Goal: Book appointment/travel/reservation

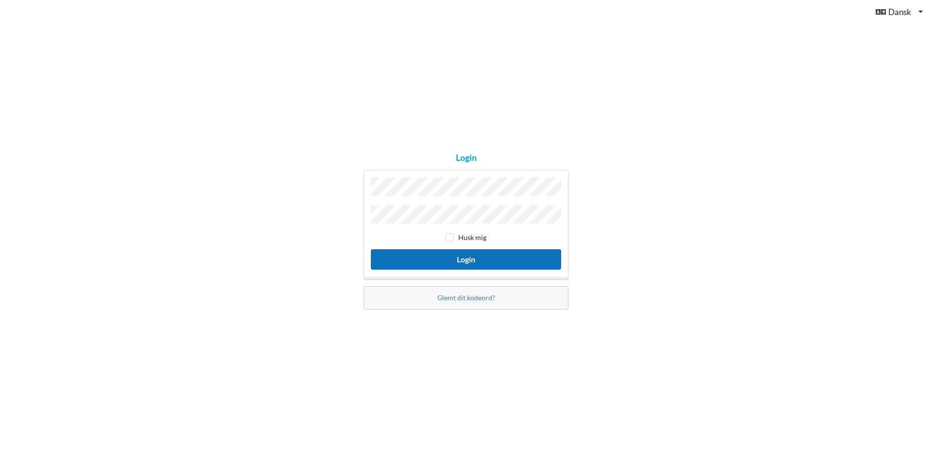
click at [462, 257] on button "Login" at bounding box center [466, 259] width 190 height 20
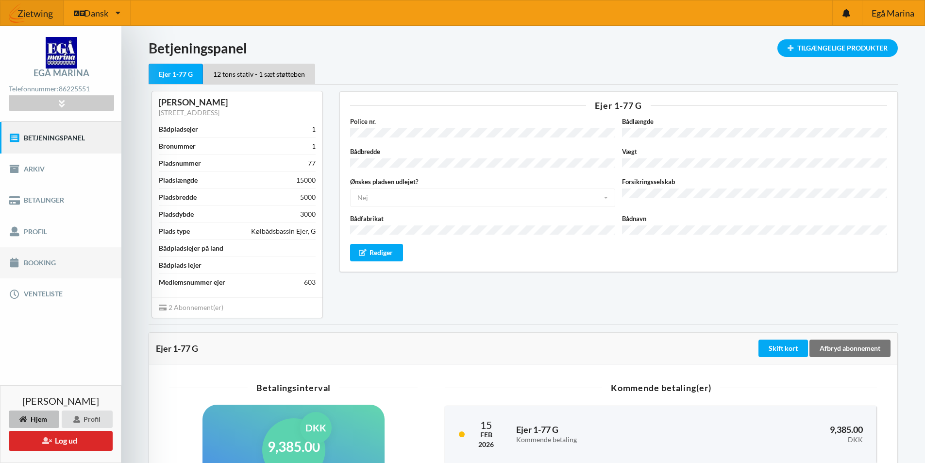
click at [38, 263] on link "Booking" at bounding box center [60, 262] width 121 height 31
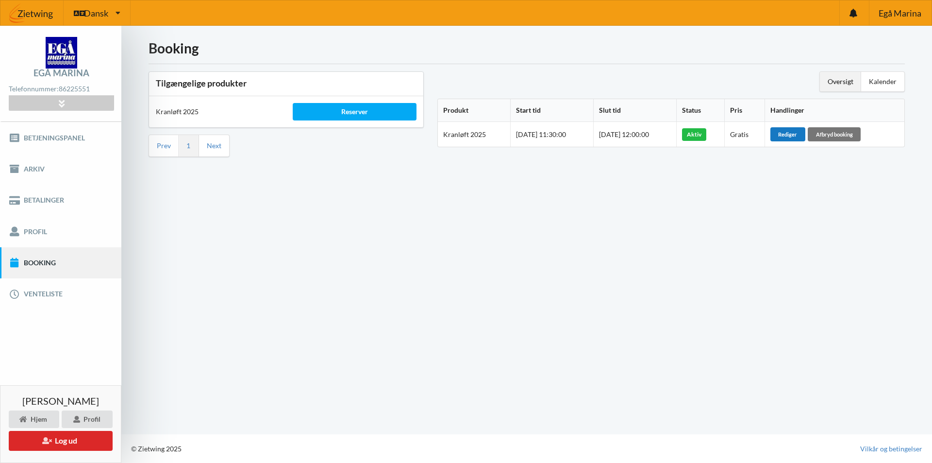
click at [795, 134] on div "Rediger" at bounding box center [788, 134] width 35 height 14
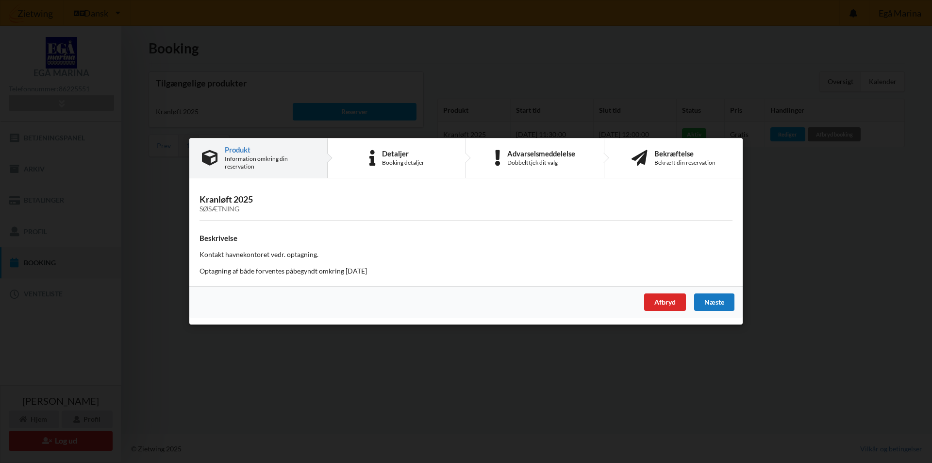
click at [715, 304] on div "Næste" at bounding box center [714, 302] width 40 height 17
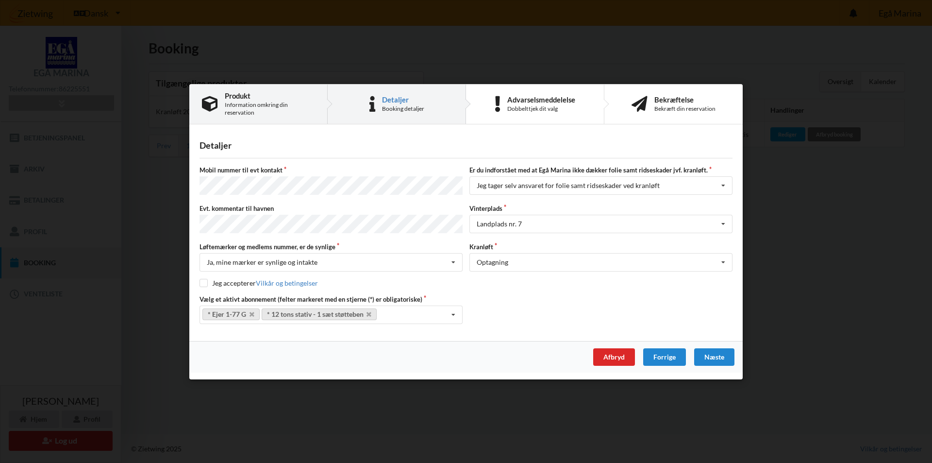
click at [244, 107] on div "Information omkring din reservation" at bounding box center [270, 109] width 90 height 16
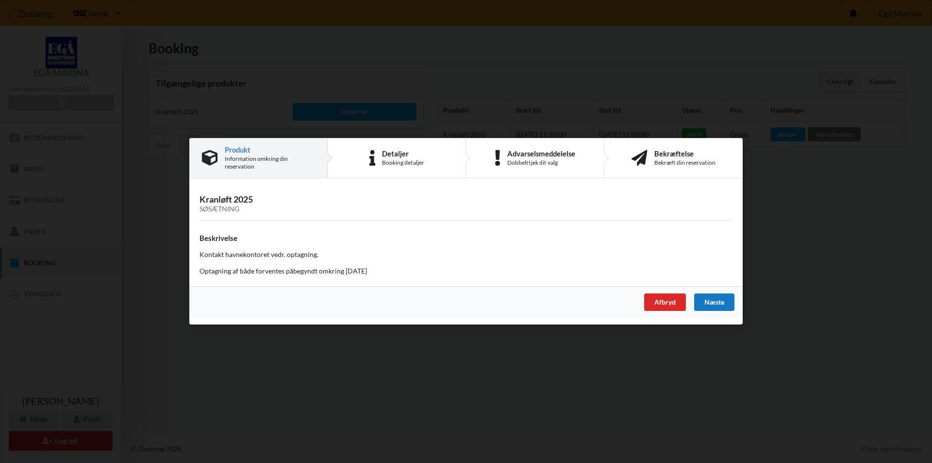
click at [716, 302] on div "Næste" at bounding box center [714, 302] width 40 height 17
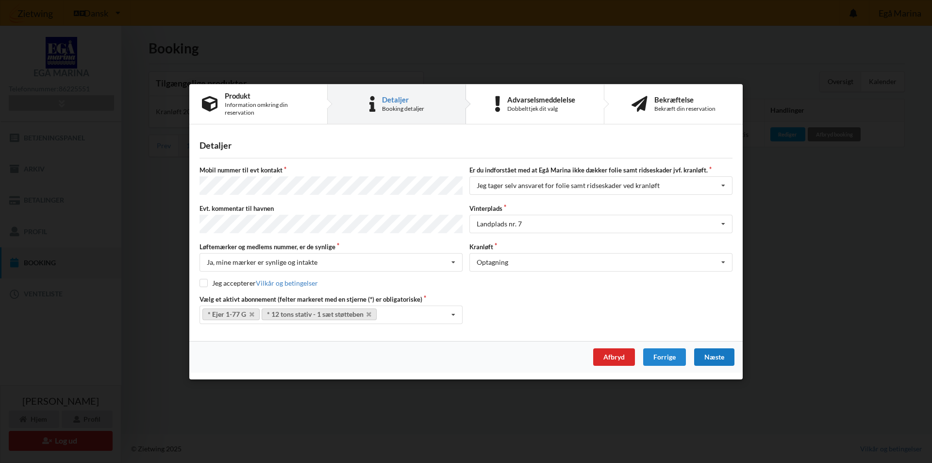
click at [716, 354] on div "Næste" at bounding box center [714, 356] width 40 height 17
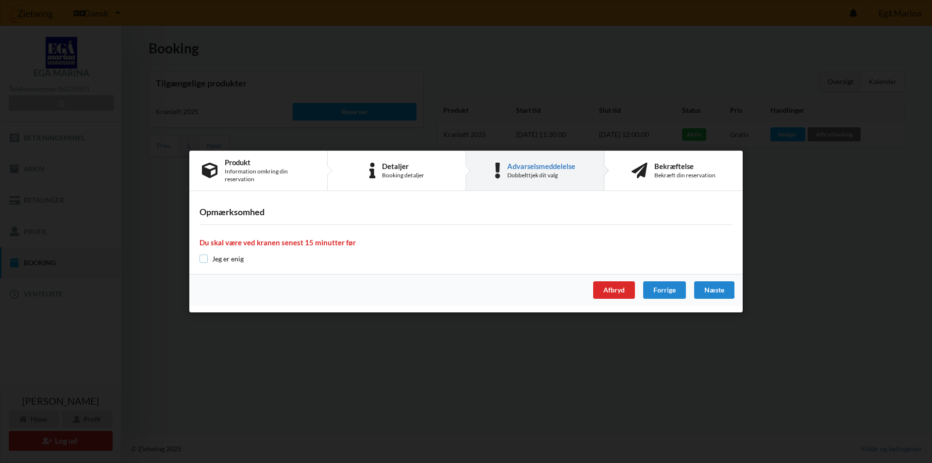
click at [203, 257] on input "checkbox" at bounding box center [204, 258] width 8 height 8
checkbox input "true"
click at [389, 170] on div "Detaljer" at bounding box center [403, 166] width 42 height 8
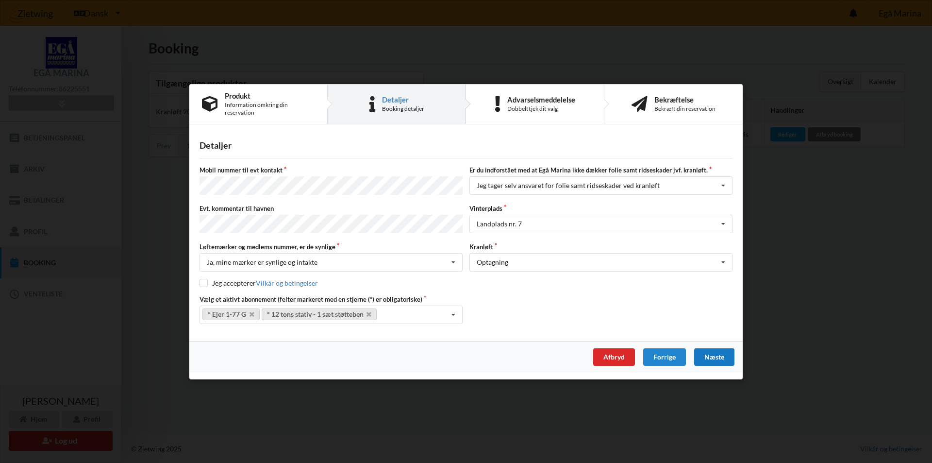
click at [718, 351] on div "Næste" at bounding box center [714, 356] width 40 height 17
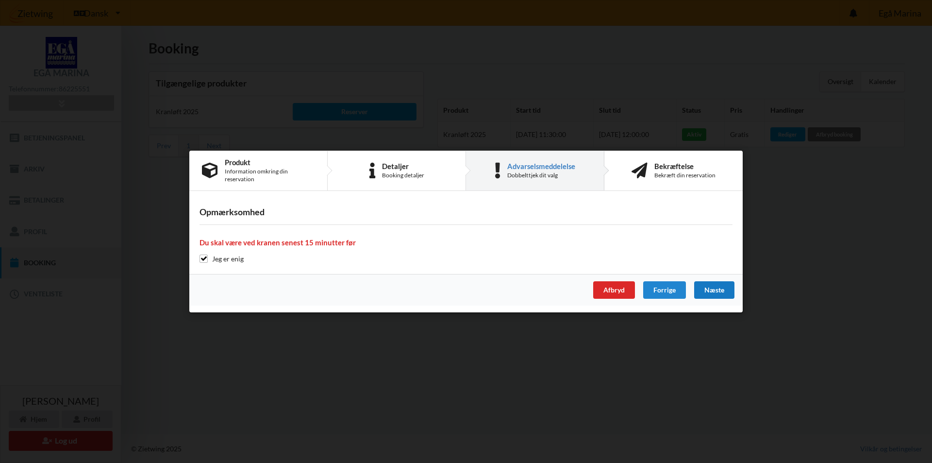
click at [715, 288] on div "Næste" at bounding box center [714, 289] width 40 height 17
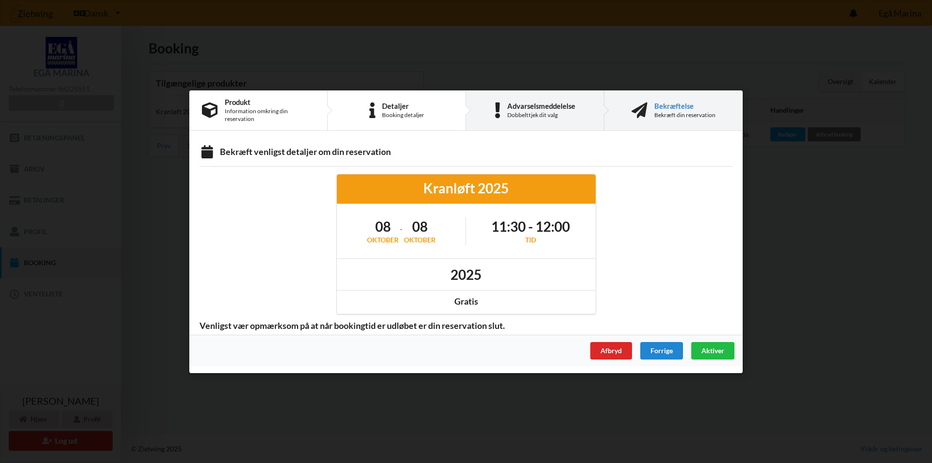
click at [523, 112] on div "Dobbelttjek dit valg" at bounding box center [541, 115] width 68 height 8
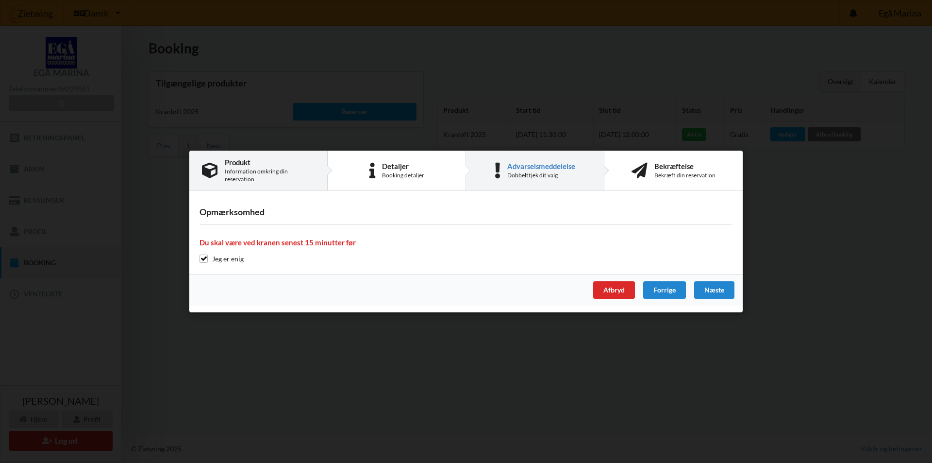
click at [240, 172] on div "Information omkring din reservation" at bounding box center [270, 176] width 90 height 16
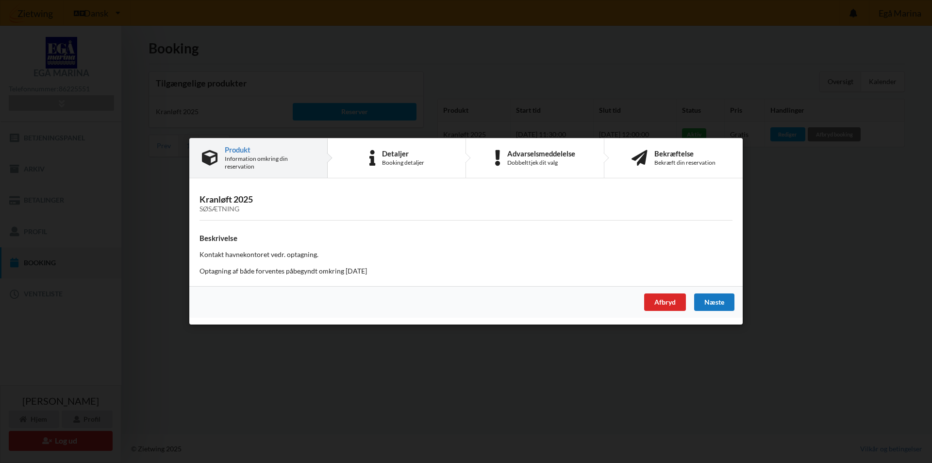
click at [708, 302] on div "Næste" at bounding box center [714, 302] width 40 height 17
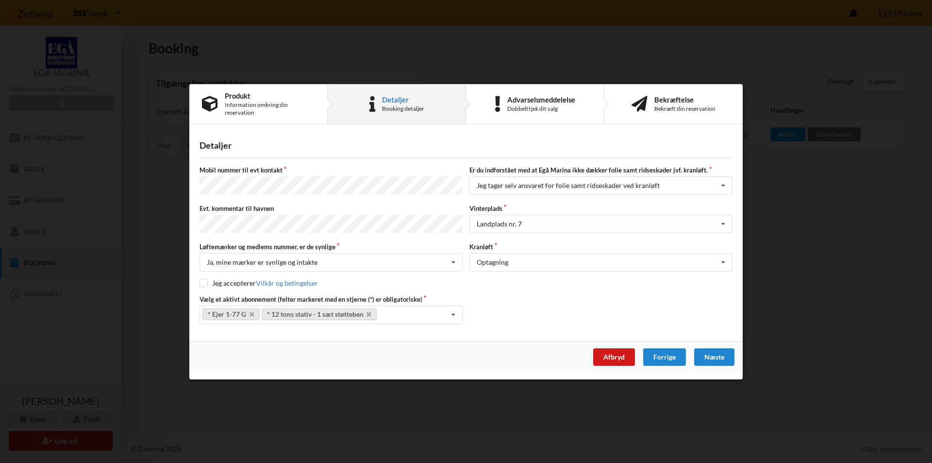
click at [615, 354] on div "Afbryd" at bounding box center [614, 356] width 42 height 17
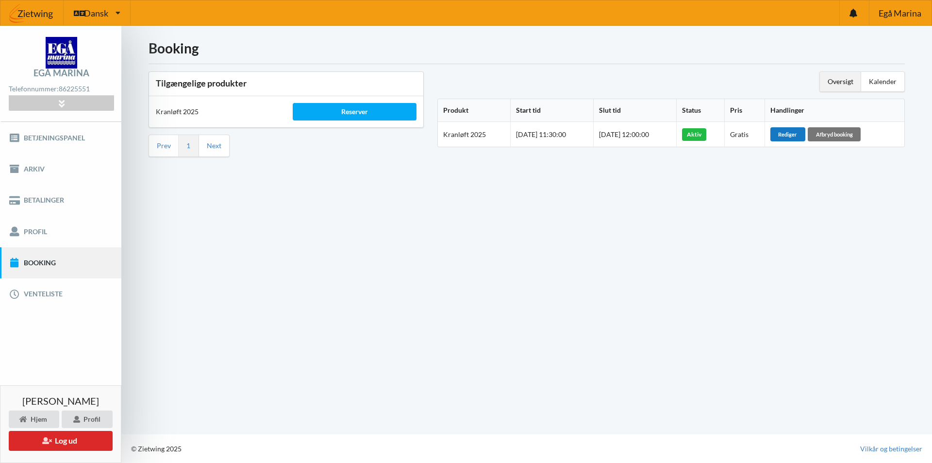
click at [800, 135] on div "Rediger" at bounding box center [788, 134] width 35 height 14
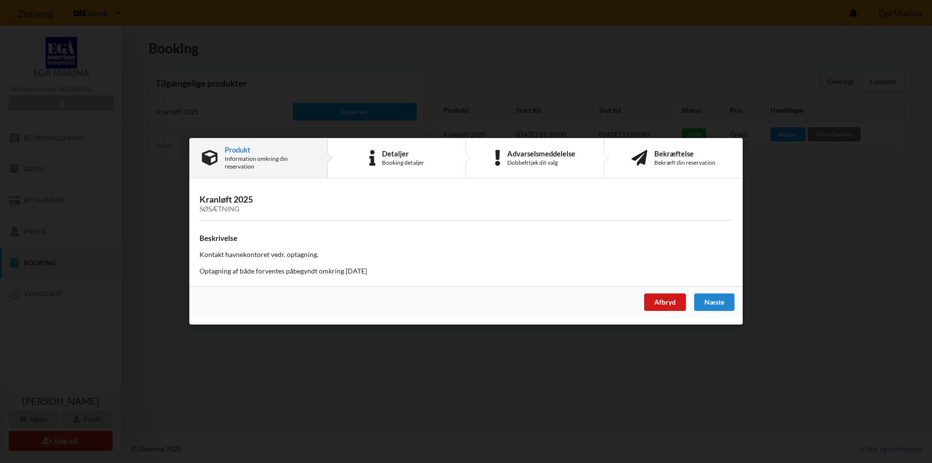
click at [664, 302] on div "Afbryd" at bounding box center [665, 302] width 42 height 17
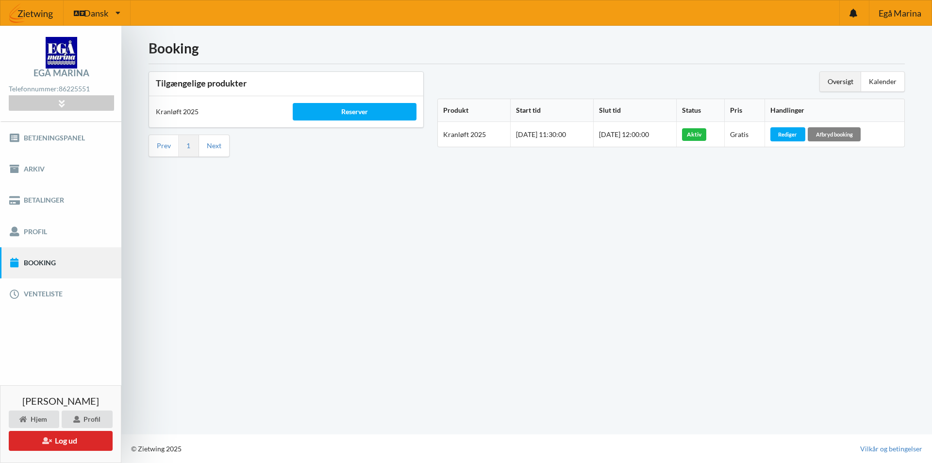
click at [837, 131] on div "Afbryd booking" at bounding box center [834, 134] width 53 height 14
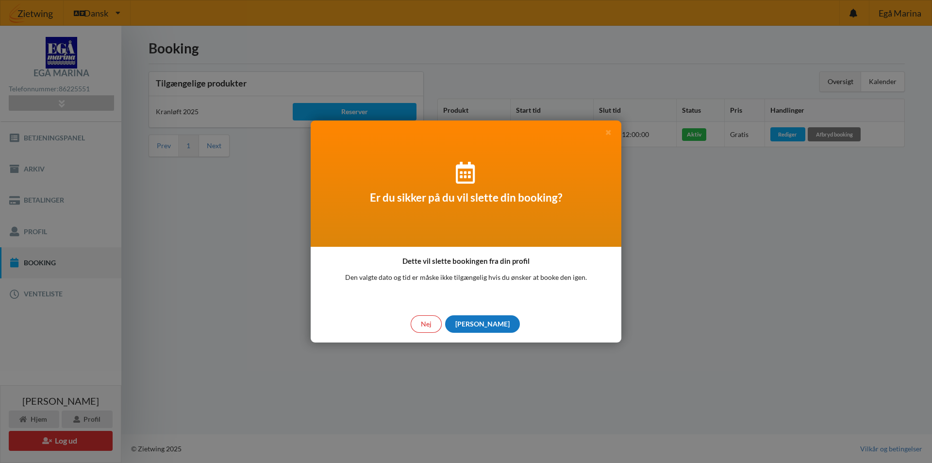
click at [482, 323] on div "[PERSON_NAME]" at bounding box center [482, 323] width 75 height 17
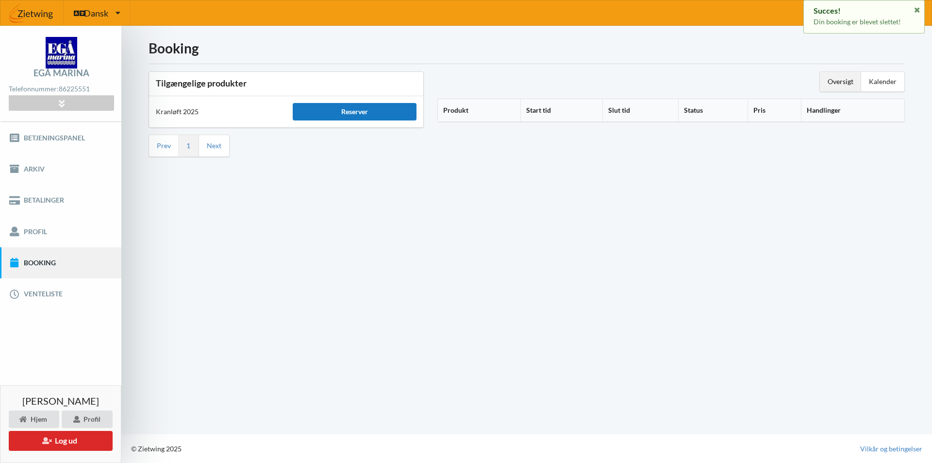
click at [347, 109] on div "Reserver" at bounding box center [354, 111] width 123 height 17
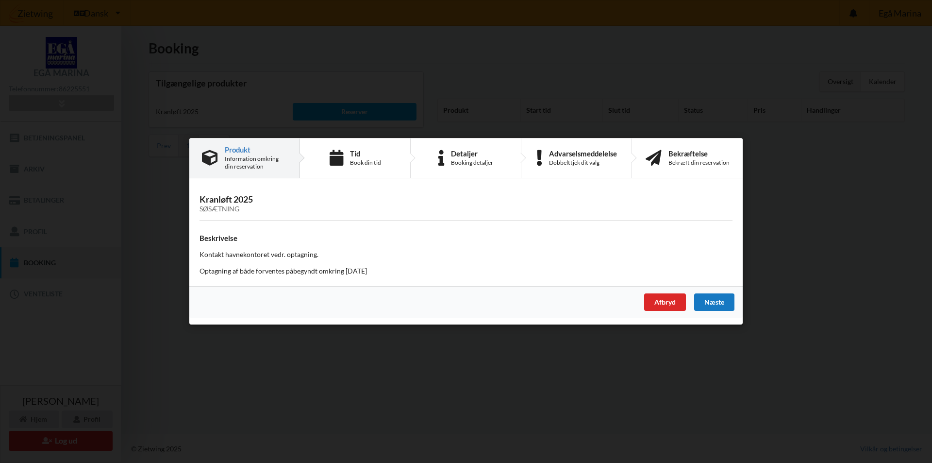
click at [717, 303] on div "Næste" at bounding box center [714, 302] width 40 height 17
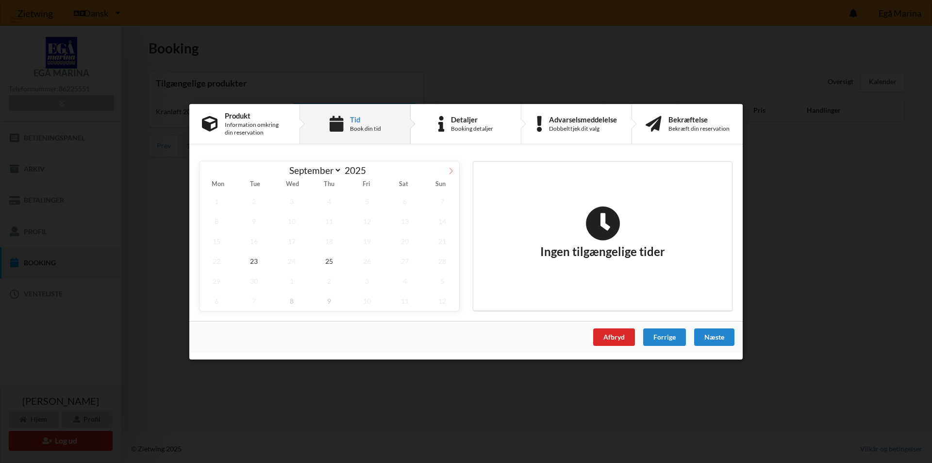
click at [450, 169] on icon at bounding box center [451, 170] width 7 height 7
select select "9"
click at [329, 221] on span "9" at bounding box center [330, 221] width 34 height 20
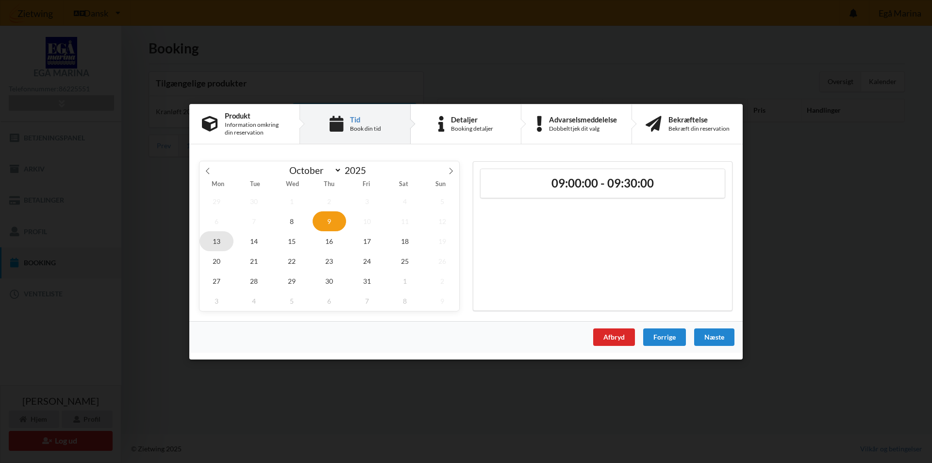
click at [217, 241] on span "13" at bounding box center [217, 241] width 34 height 20
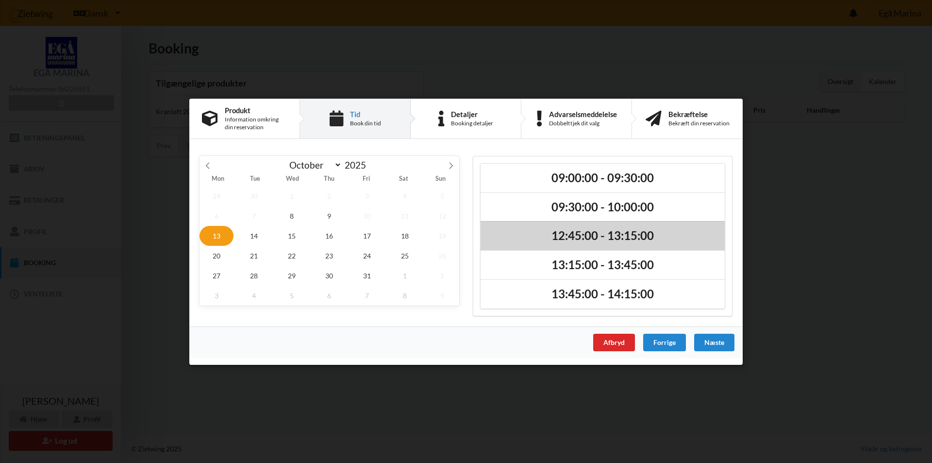
click at [573, 236] on h2 "12:45:00 - 13:15:00" at bounding box center [603, 235] width 231 height 15
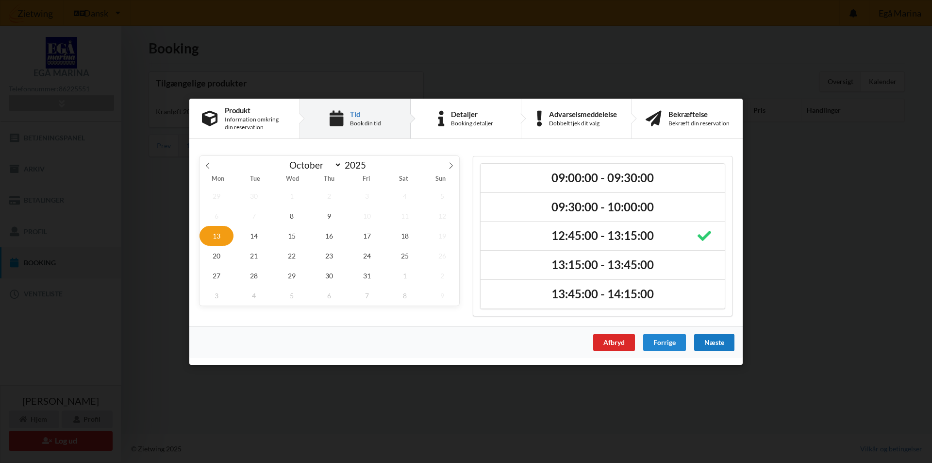
click at [717, 340] on div "Næste" at bounding box center [714, 342] width 40 height 17
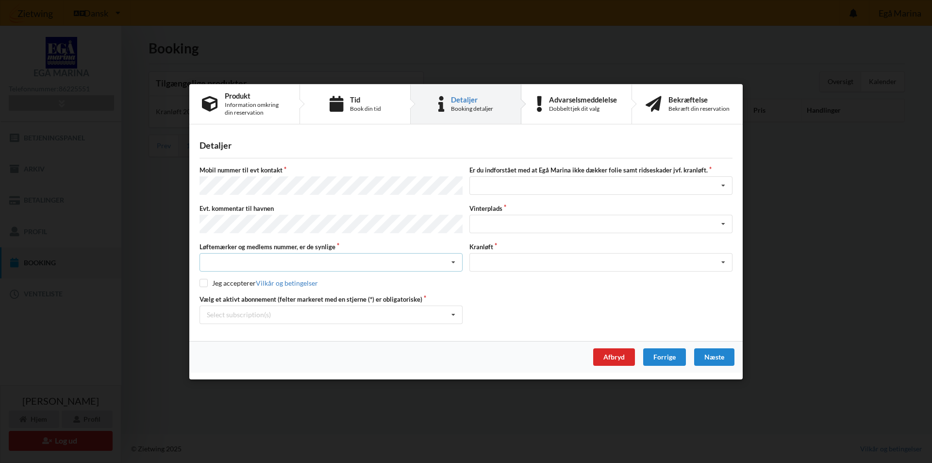
click at [453, 259] on icon at bounding box center [453, 262] width 15 height 18
click at [250, 297] on div "Ja, mine mærker er synlige og intakte" at bounding box center [331, 298] width 262 height 18
click at [455, 310] on icon at bounding box center [453, 314] width 15 height 18
click at [246, 329] on div "* Ejer 1-77 G" at bounding box center [331, 332] width 262 height 18
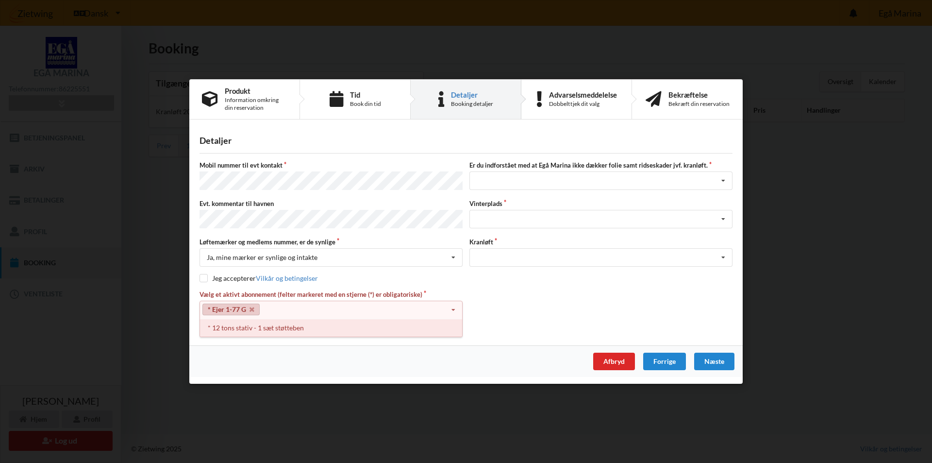
click at [255, 327] on div "* 12 tons stativ - 1 sæt støtteben" at bounding box center [331, 328] width 262 height 18
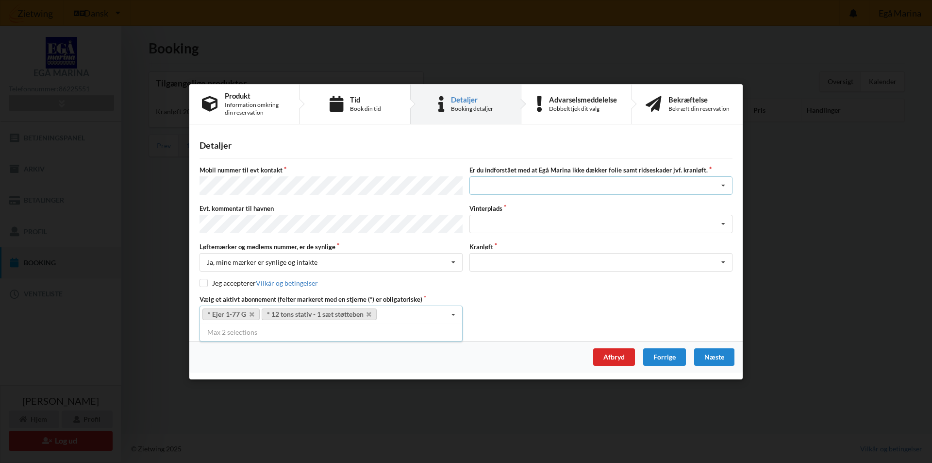
click at [723, 187] on icon at bounding box center [723, 186] width 15 height 18
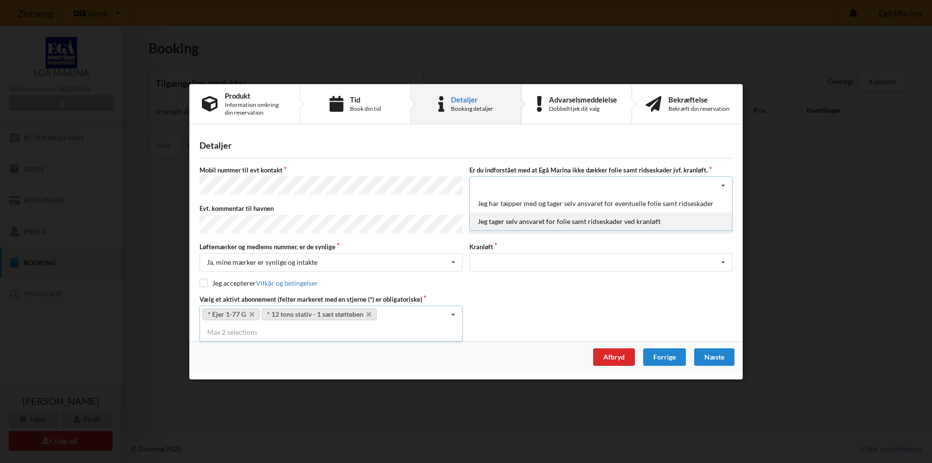
click at [644, 223] on div "Jeg tager selv ansvaret for folie samt ridseskader ved kranløft" at bounding box center [601, 221] width 262 height 18
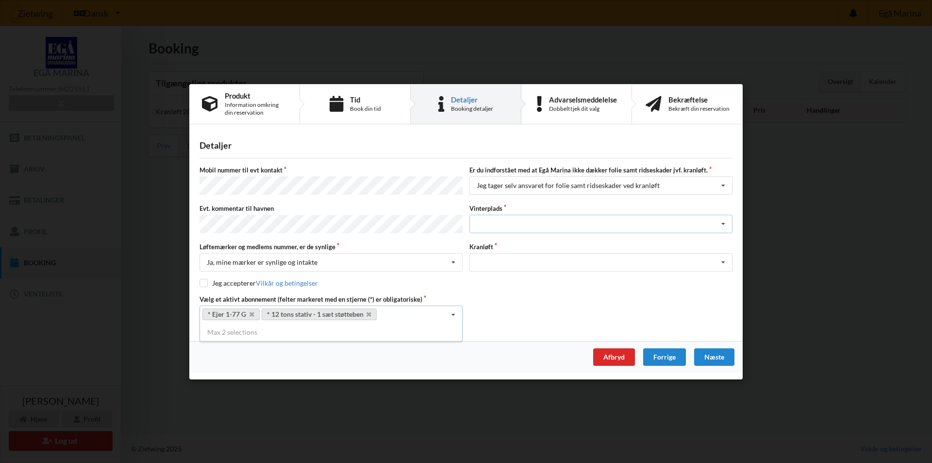
click at [725, 223] on icon at bounding box center [723, 224] width 15 height 18
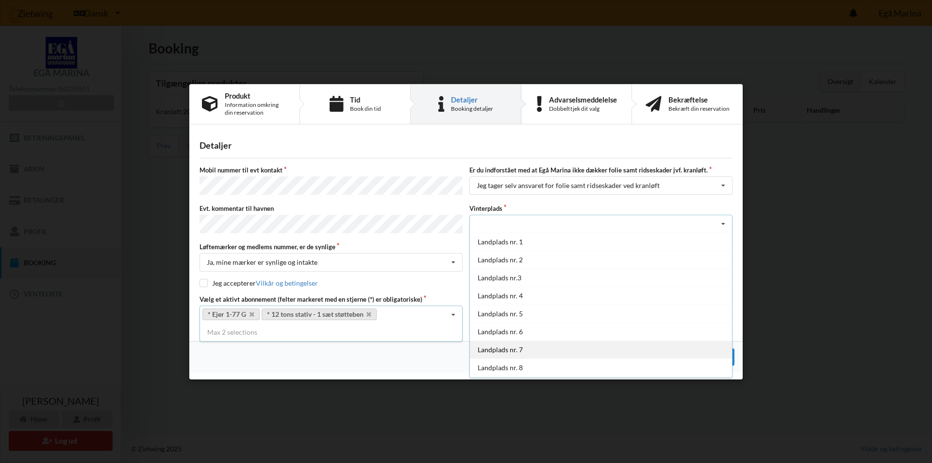
click at [508, 351] on div "Landplads nr. 7" at bounding box center [601, 349] width 262 height 18
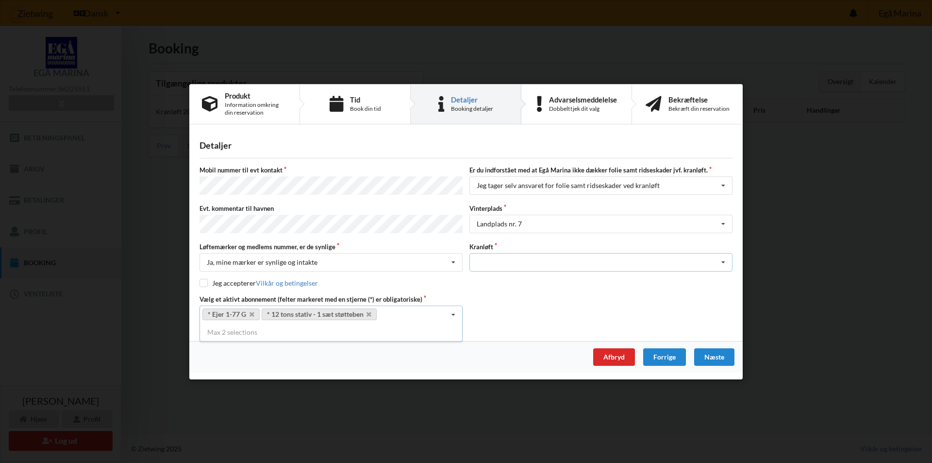
click at [723, 261] on icon at bounding box center [723, 262] width 15 height 18
click at [527, 280] on div "Optagning" at bounding box center [601, 280] width 262 height 18
click at [706, 354] on div "Næste" at bounding box center [714, 356] width 40 height 17
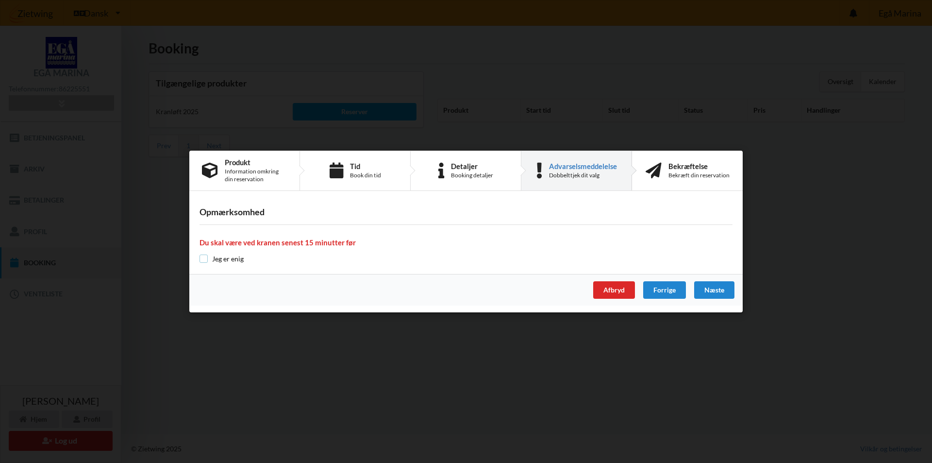
click at [202, 257] on input "checkbox" at bounding box center [204, 258] width 8 height 8
checkbox input "true"
click at [715, 288] on div "Næste" at bounding box center [714, 289] width 40 height 17
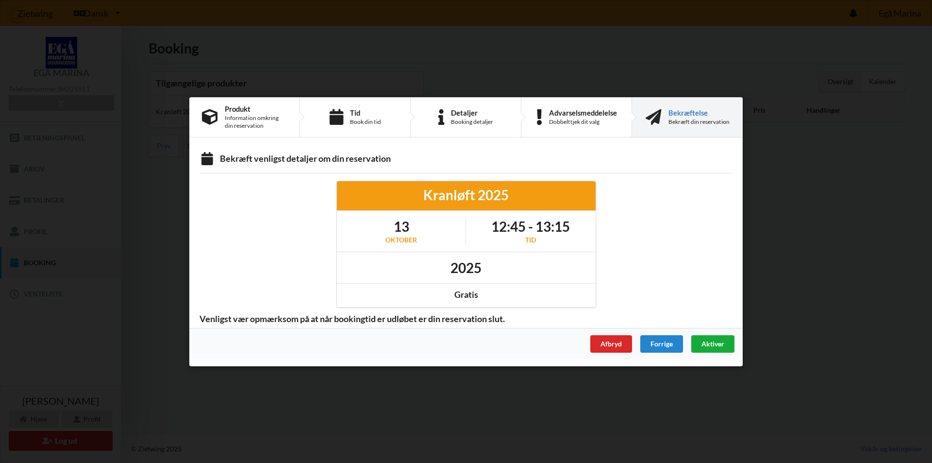
click at [718, 345] on span "Aktiver" at bounding box center [713, 343] width 23 height 8
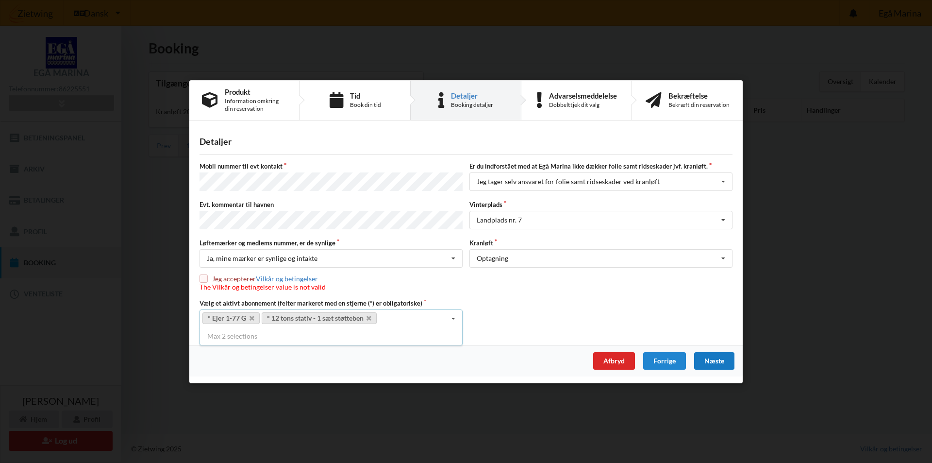
click at [205, 277] on input "checkbox" at bounding box center [204, 278] width 8 height 8
checkbox input "true"
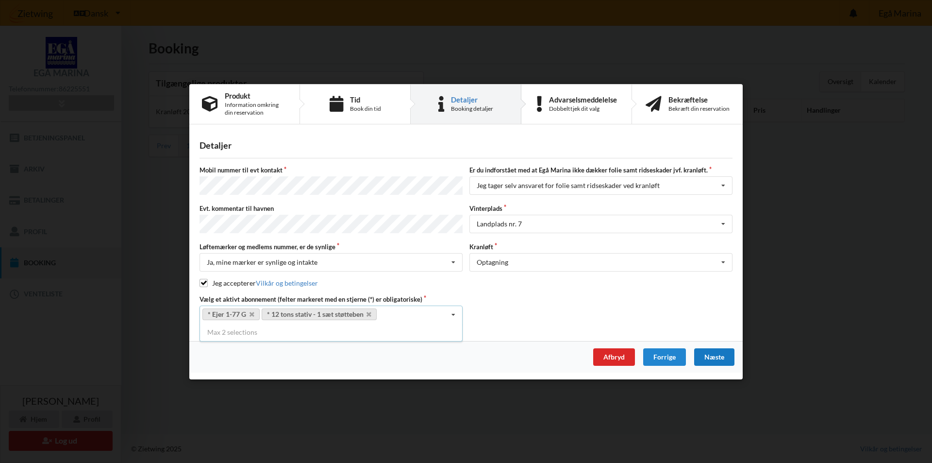
click at [713, 354] on div "Næste" at bounding box center [714, 356] width 40 height 17
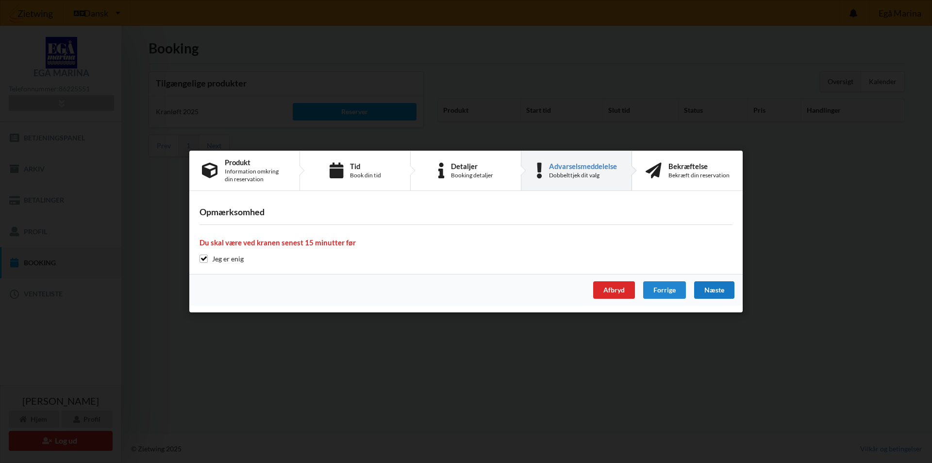
click at [717, 289] on div "Næste" at bounding box center [714, 289] width 40 height 17
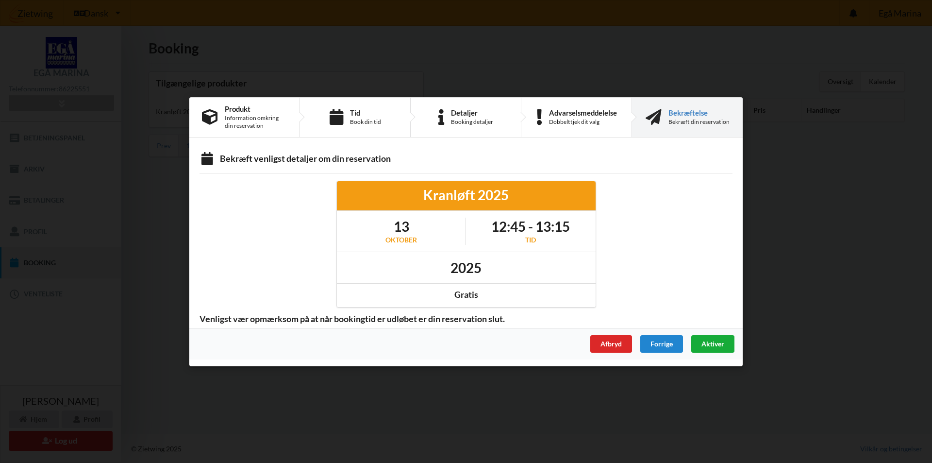
click at [708, 346] on span "Aktiver" at bounding box center [713, 343] width 23 height 8
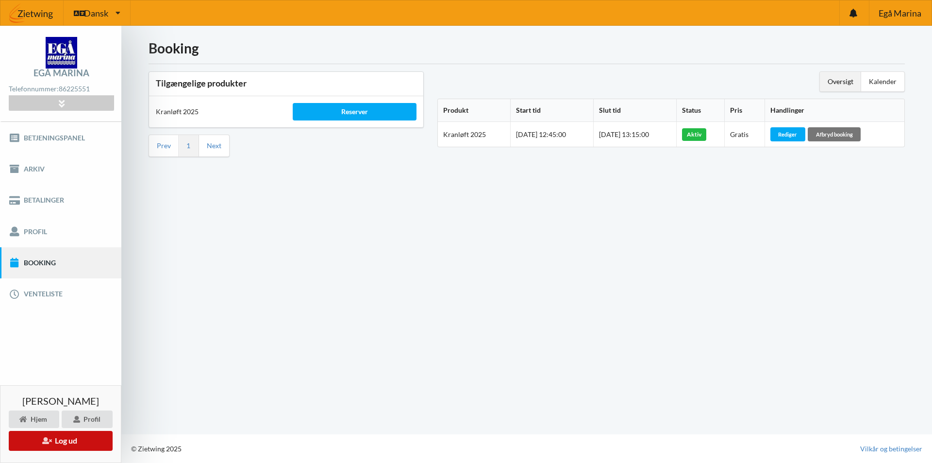
click at [69, 441] on button "Log ud" at bounding box center [61, 441] width 104 height 20
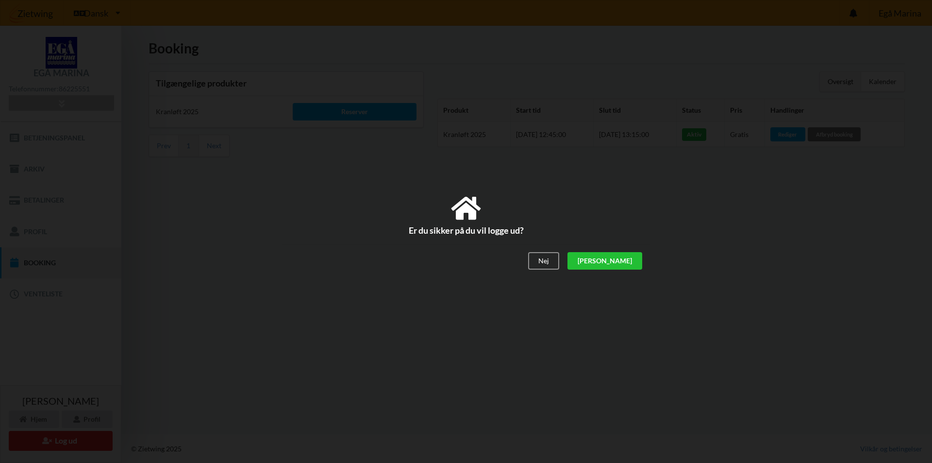
click at [631, 265] on div "[PERSON_NAME]" at bounding box center [605, 260] width 75 height 17
